Goal: Contribute content

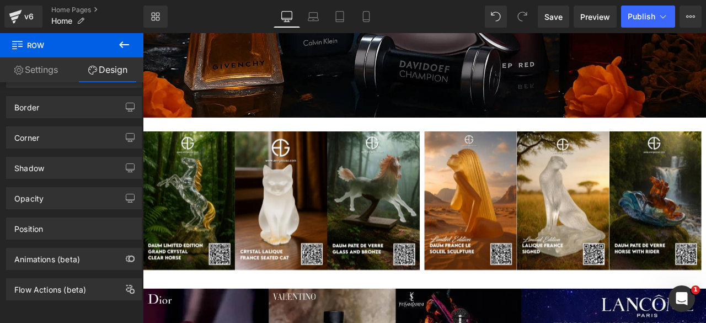
scroll to position [379, 0]
click at [641, 15] on span "Publish" at bounding box center [641, 16] width 28 height 9
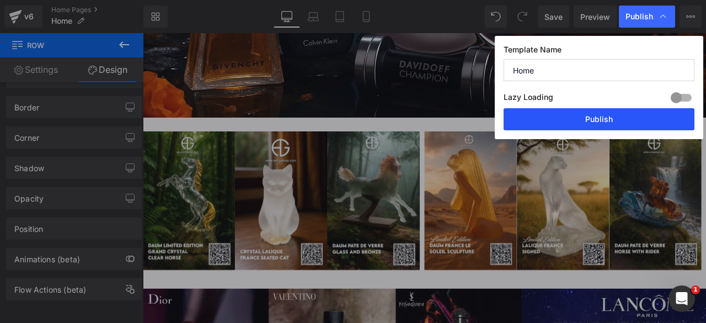
click at [576, 119] on button "Publish" at bounding box center [598, 119] width 191 height 22
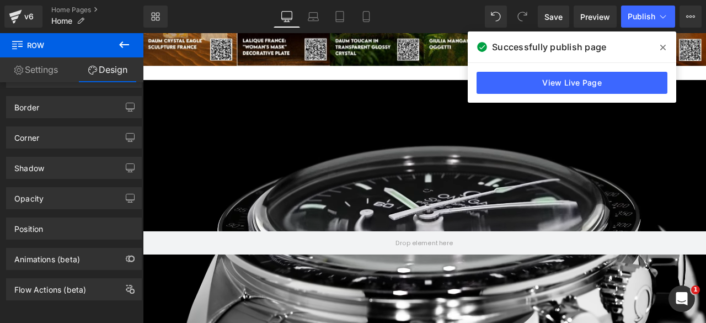
scroll to position [1556, 0]
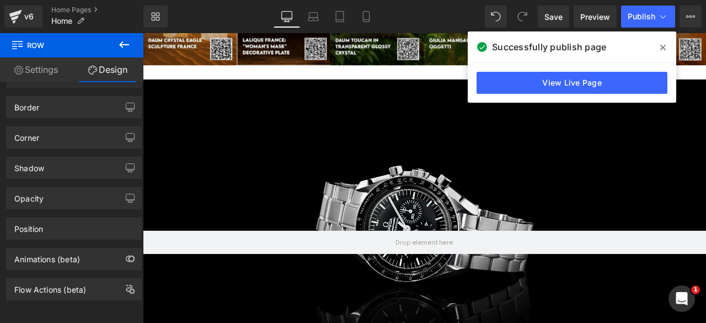
click at [308, 114] on div at bounding box center [476, 281] width 667 height 386
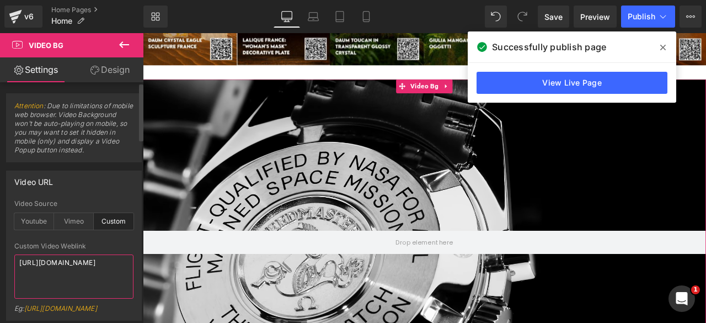
click at [58, 261] on textarea "[URL][DOMAIN_NAME]" at bounding box center [73, 276] width 119 height 44
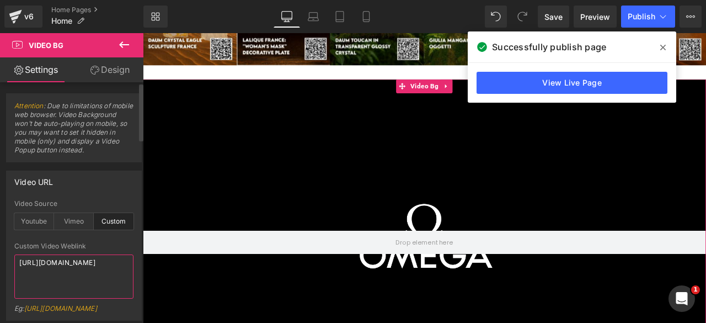
click at [58, 261] on textarea "[URL][DOMAIN_NAME]" at bounding box center [73, 276] width 119 height 44
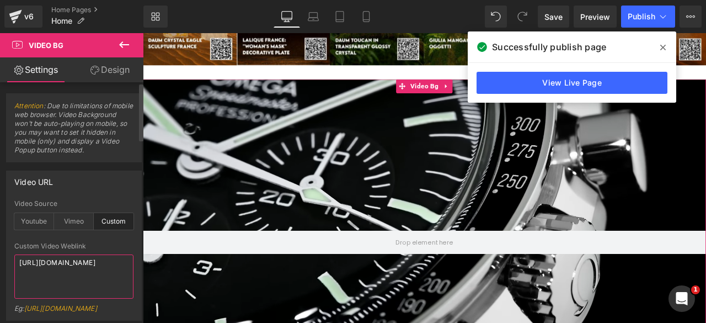
click at [58, 261] on textarea "[URL][DOMAIN_NAME]" at bounding box center [73, 276] width 119 height 44
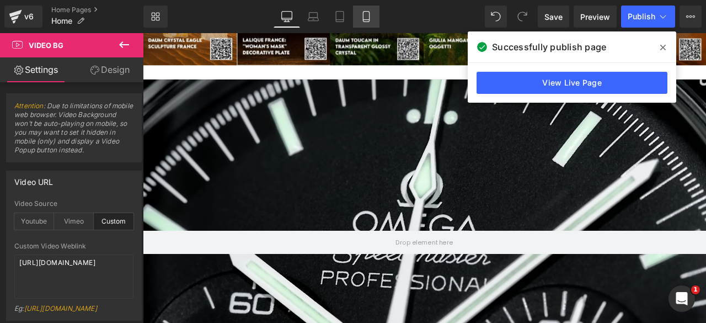
click at [365, 18] on icon at bounding box center [366, 16] width 11 height 11
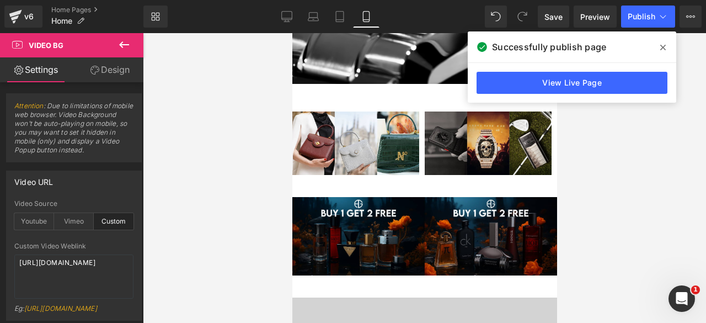
scroll to position [718, 0]
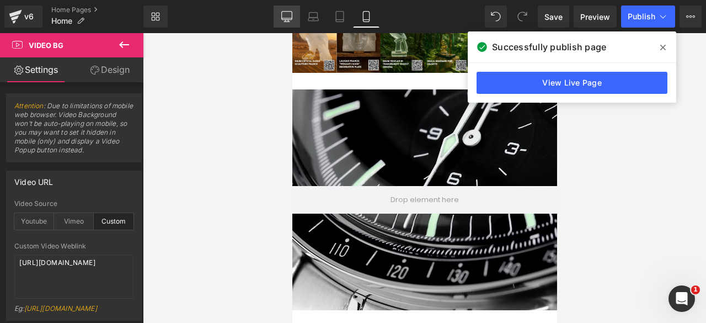
click at [288, 18] on icon at bounding box center [286, 16] width 11 height 11
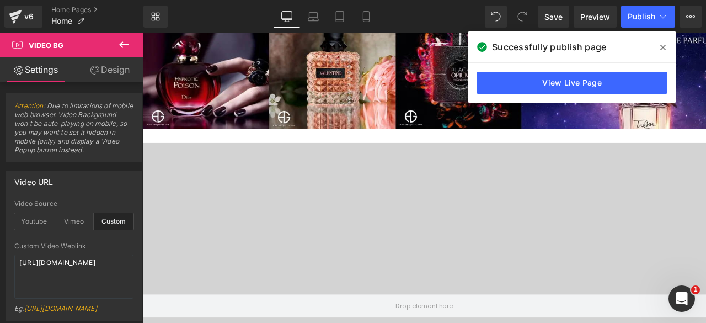
scroll to position [0, 0]
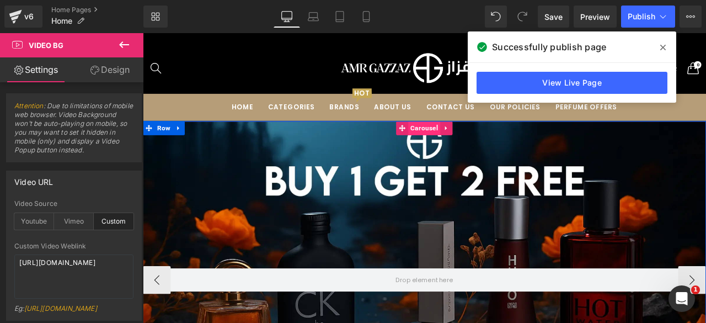
click at [474, 150] on span "Carousel" at bounding box center [476, 145] width 38 height 17
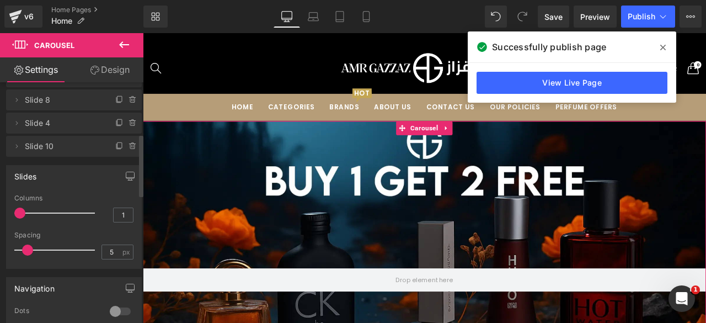
scroll to position [214, 0]
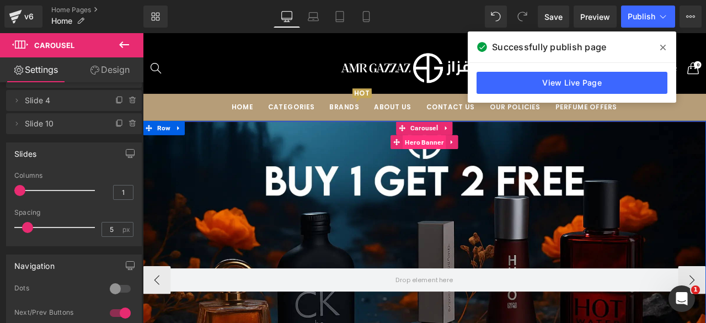
click at [470, 162] on span "Hero Banner" at bounding box center [475, 162] width 51 height 17
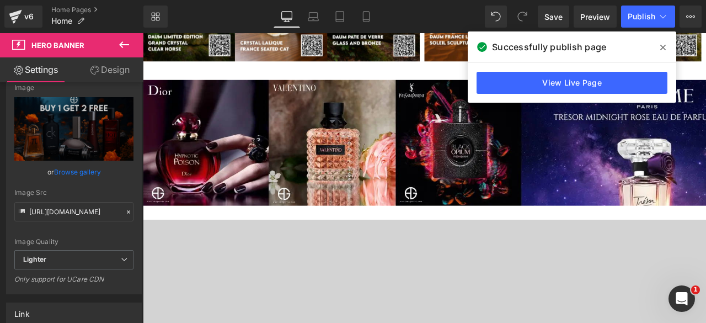
scroll to position [628, 0]
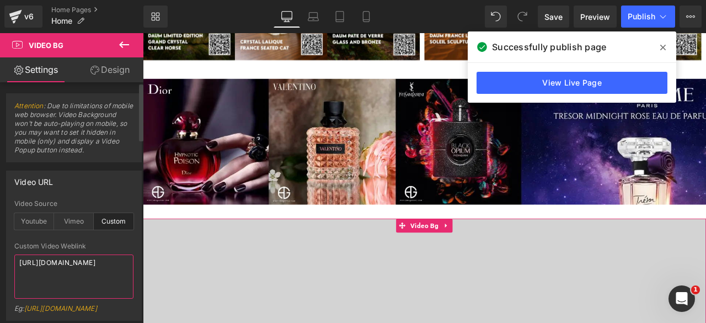
click at [47, 272] on textarea "[URL][DOMAIN_NAME]" at bounding box center [73, 276] width 119 height 44
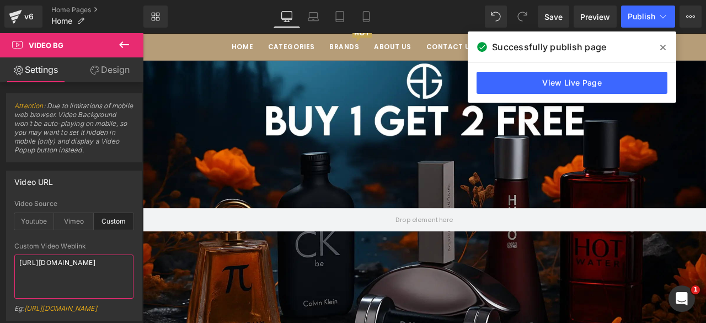
scroll to position [0, 0]
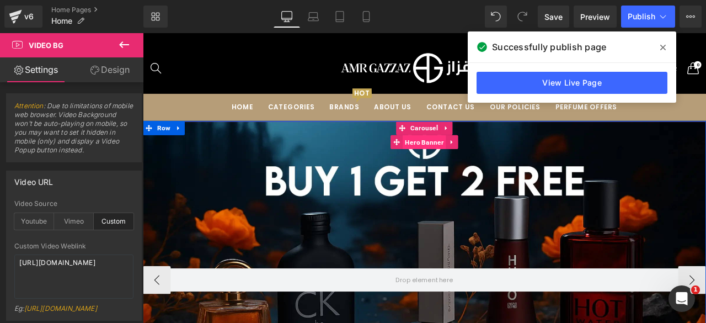
click at [471, 168] on span "Hero Banner" at bounding box center [475, 162] width 51 height 17
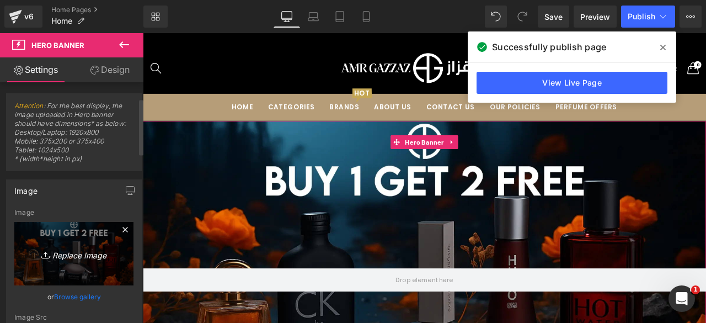
scroll to position [84, 0]
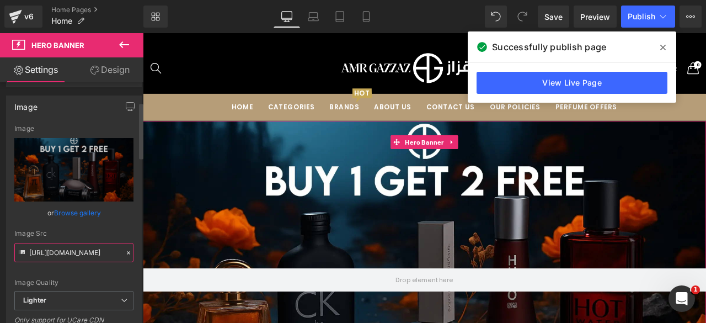
click at [47, 250] on input "[URL][DOMAIN_NAME]" at bounding box center [73, 252] width 119 height 19
paste input "[DOMAIN_NAME][URL]"
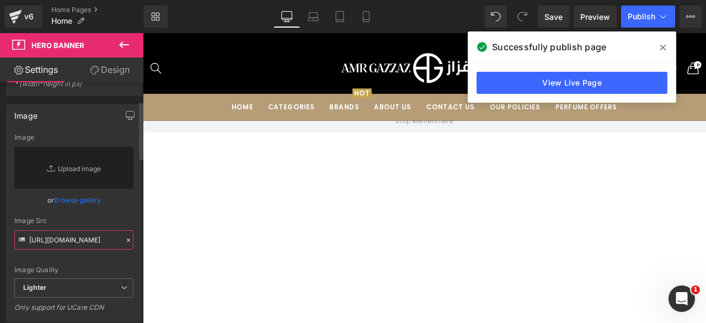
scroll to position [74, 0]
click at [60, 240] on input "[URL][DOMAIN_NAME]" at bounding box center [73, 240] width 119 height 19
type input "[URL][DOMAIN_NAME]"
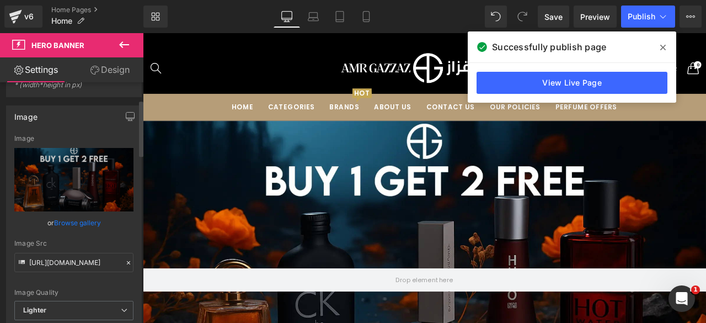
click at [93, 246] on div "Image Src" at bounding box center [73, 243] width 119 height 8
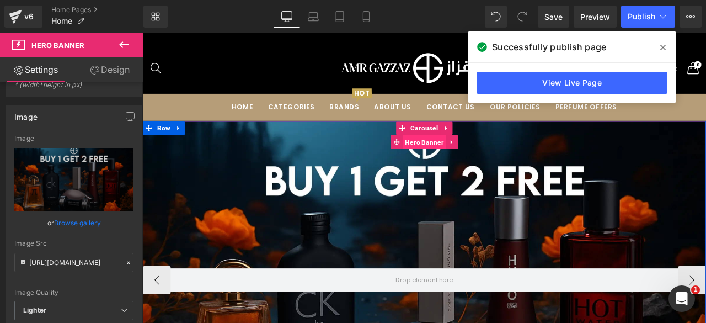
click at [478, 165] on span "Hero Banner" at bounding box center [475, 162] width 51 height 17
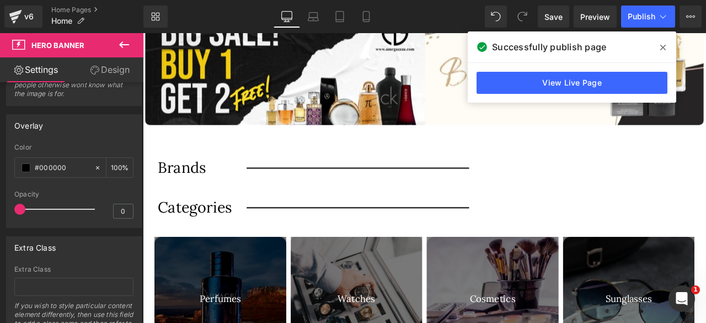
scroll to position [3060, 0]
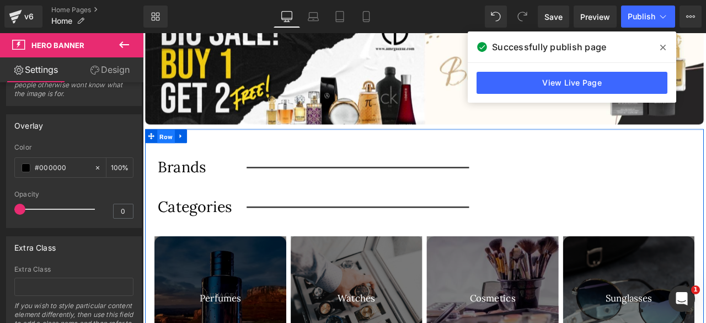
click at [164, 154] on span "Row" at bounding box center [170, 155] width 21 height 17
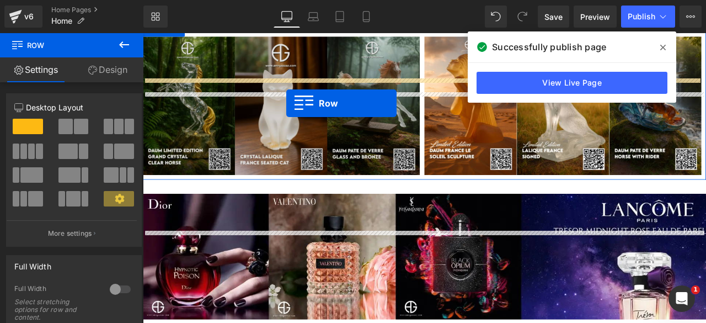
scroll to position [426, 0]
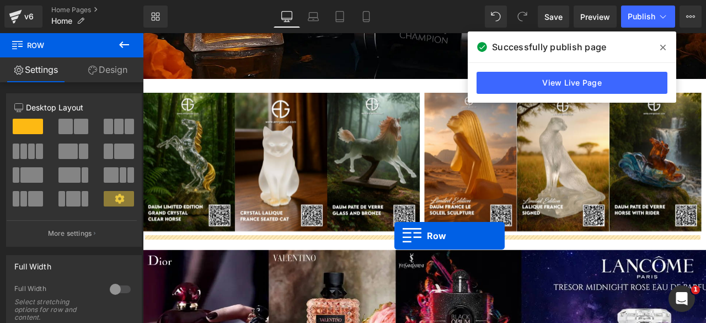
drag, startPoint x: 165, startPoint y: 163, endPoint x: 440, endPoint y: 273, distance: 296.9
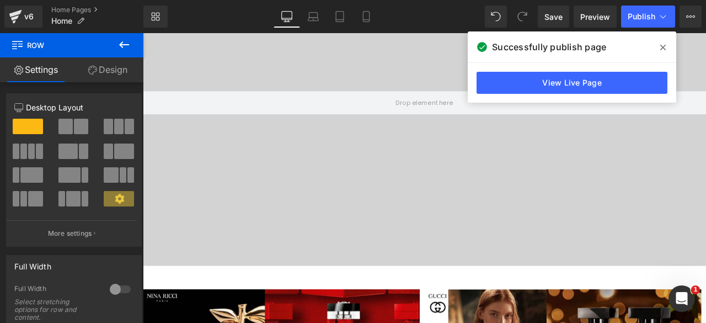
scroll to position [1953, 0]
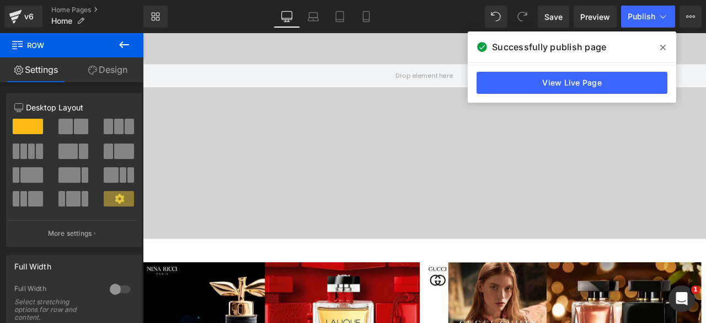
click at [662, 45] on icon at bounding box center [663, 47] width 6 height 9
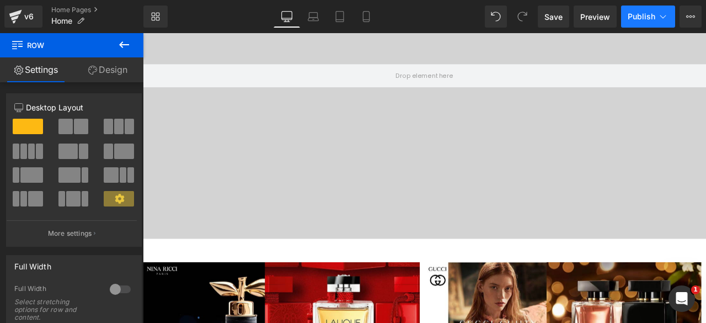
click at [645, 9] on button "Publish" at bounding box center [648, 17] width 54 height 22
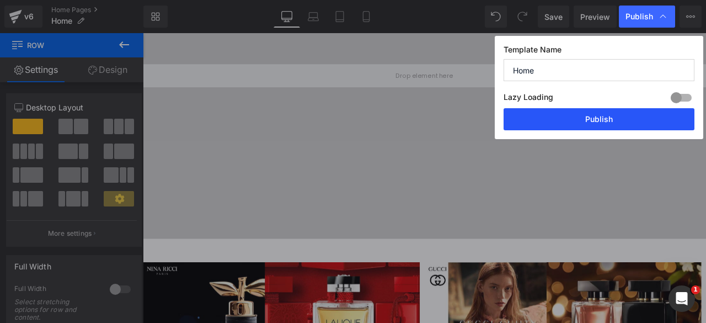
click at [579, 119] on button "Publish" at bounding box center [598, 119] width 191 height 22
